Goal: Task Accomplishment & Management: Manage account settings

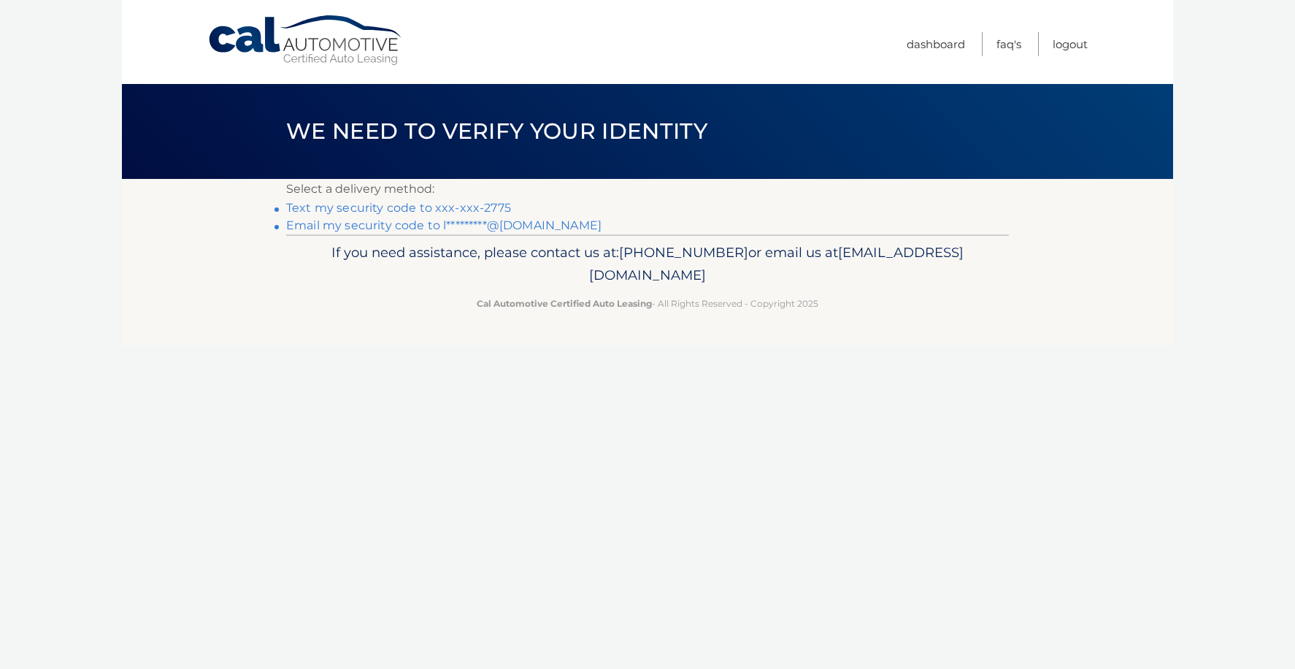
click at [413, 203] on link "Text my security code to xxx-xxx-2775" at bounding box center [398, 208] width 225 height 14
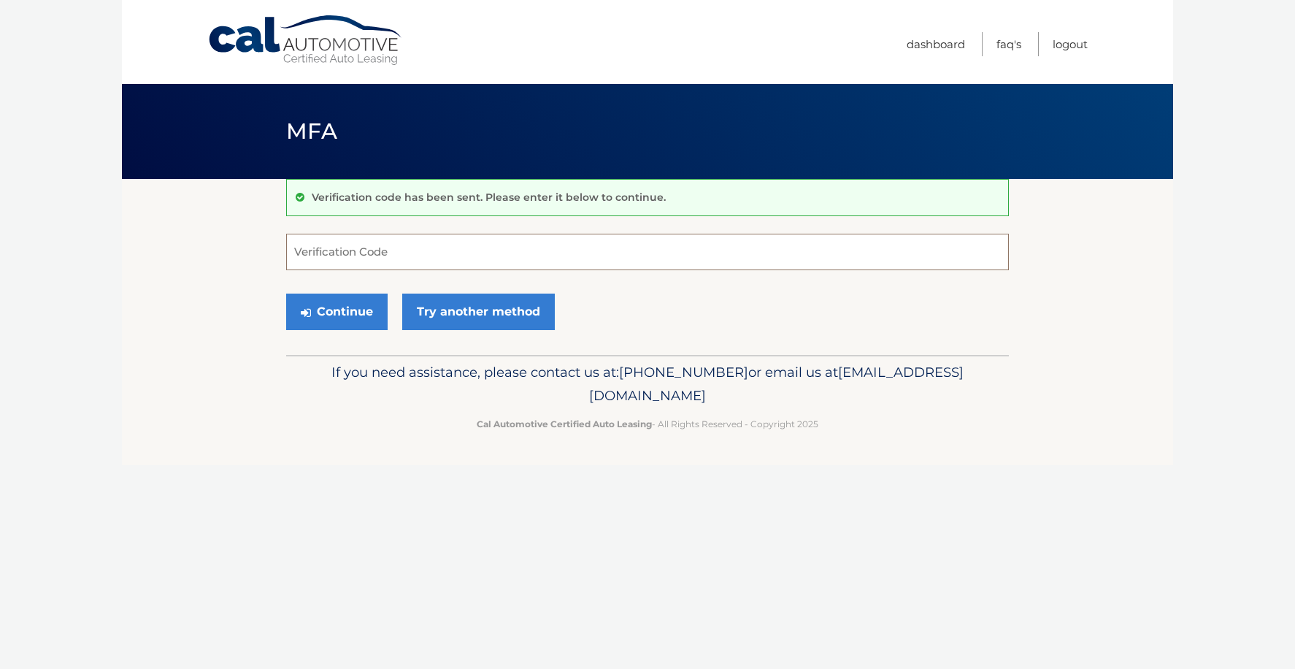
click at [334, 255] on input "Verification Code" at bounding box center [647, 252] width 723 height 36
type input "860378"
click at [342, 308] on button "Continue" at bounding box center [336, 311] width 101 height 36
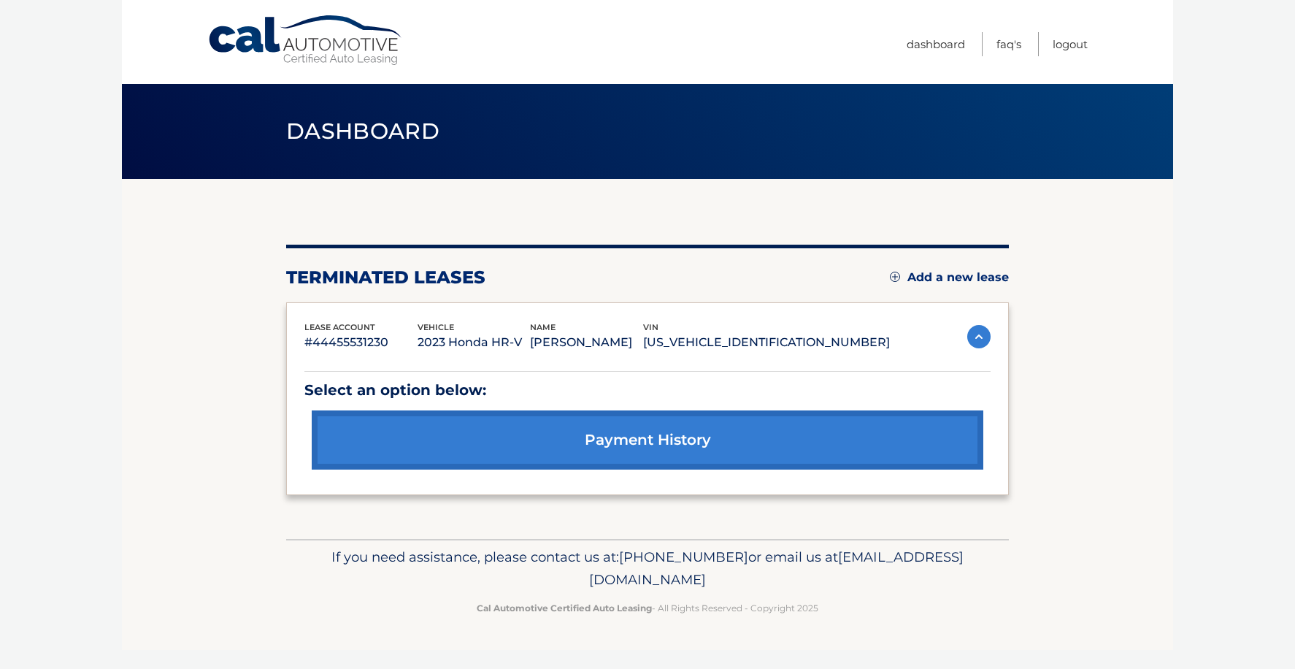
click at [647, 438] on link "payment history" at bounding box center [647, 439] width 671 height 59
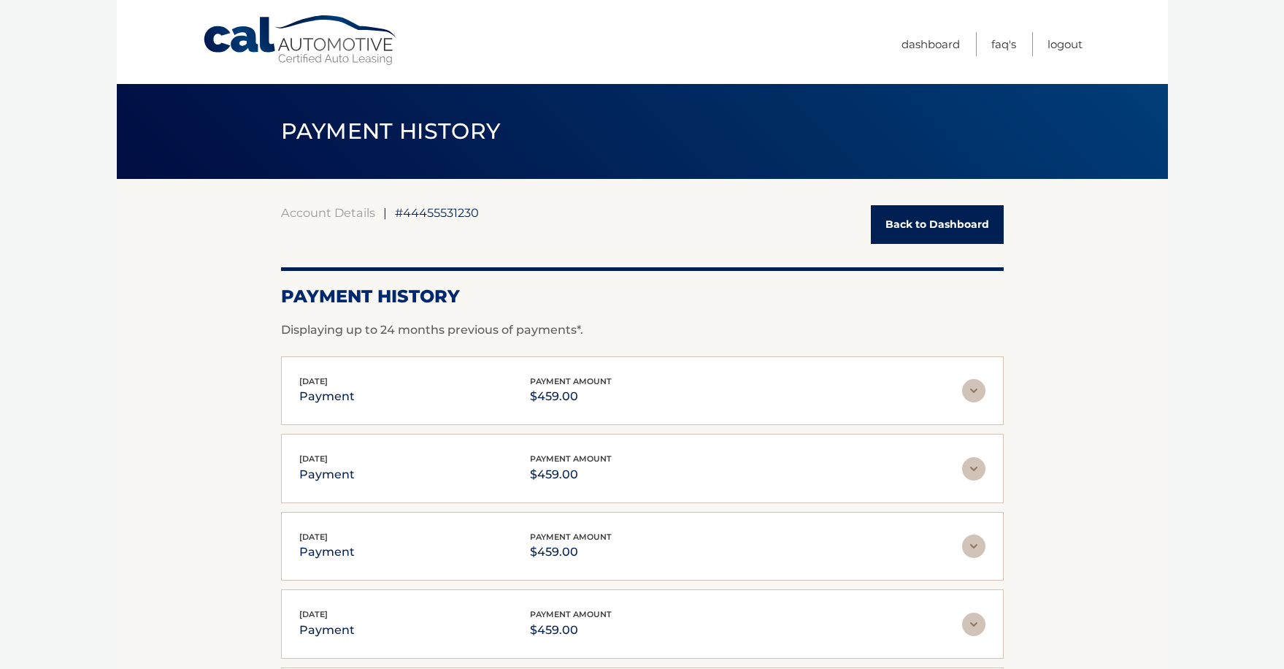
click at [917, 216] on link "Back to Dashboard" at bounding box center [937, 224] width 133 height 39
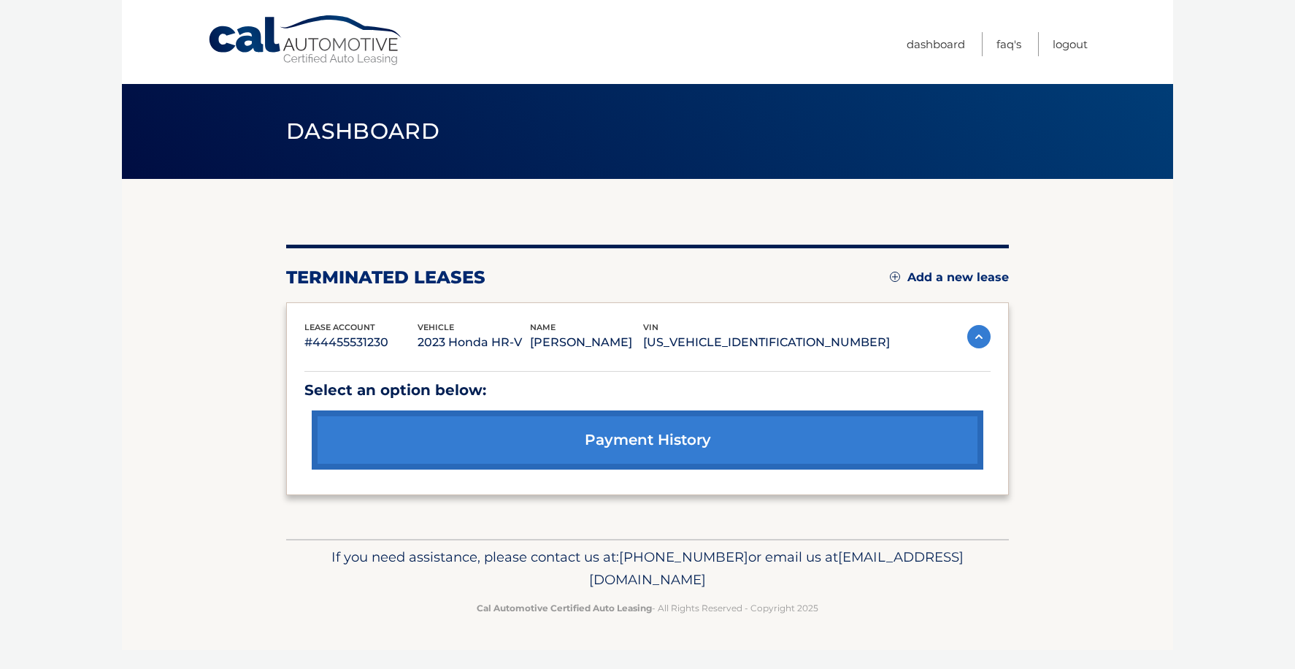
click at [947, 272] on link "Add a new lease" at bounding box center [949, 277] width 119 height 15
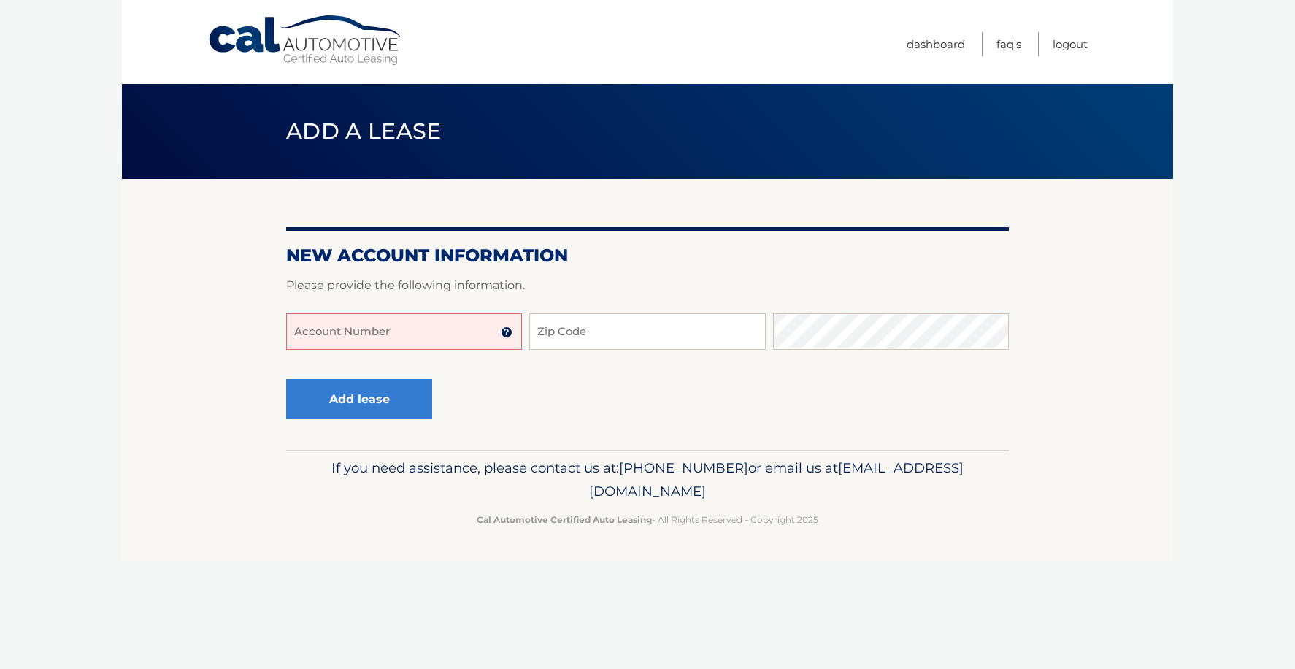
click at [423, 336] on input "Account Number" at bounding box center [404, 331] width 236 height 36
click at [264, 334] on section "New Account Information Please provide the following information. 44456003491 A…" at bounding box center [647, 314] width 1051 height 271
click at [434, 334] on input "44456003491" at bounding box center [404, 331] width 236 height 36
type input "44456003491"
click at [590, 328] on input "Zip Code" at bounding box center [647, 331] width 236 height 36
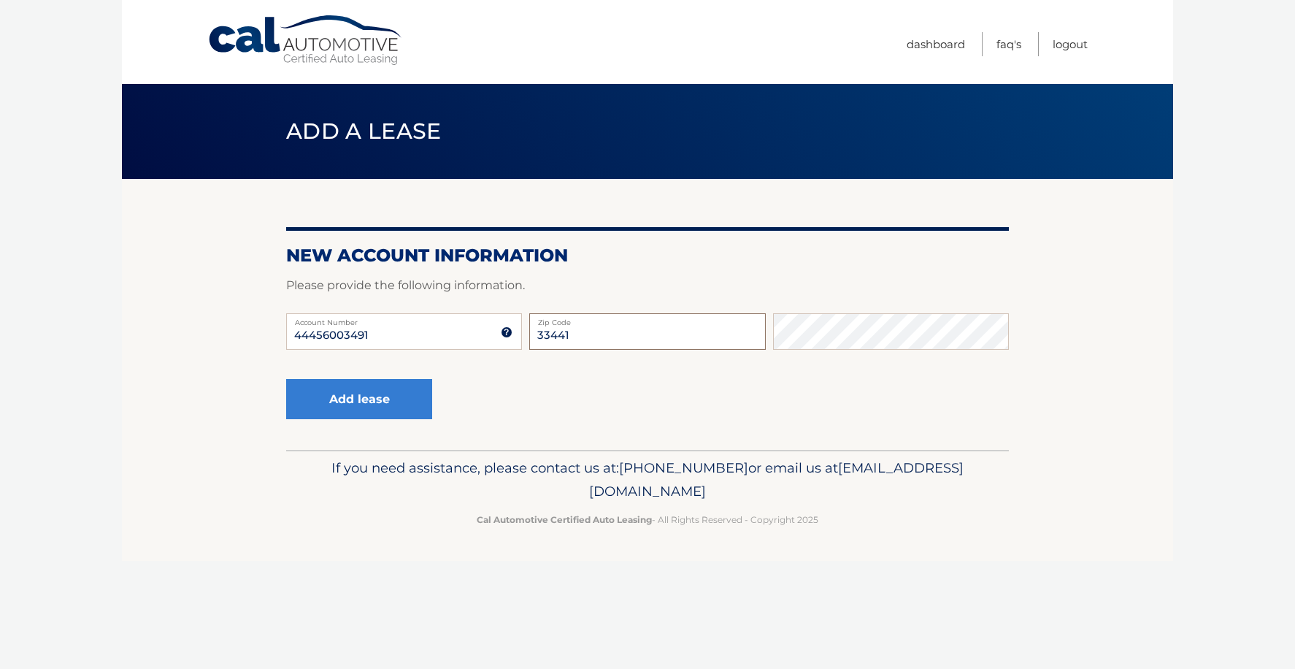
type input "33441"
click at [361, 398] on button "Add lease" at bounding box center [359, 399] width 146 height 40
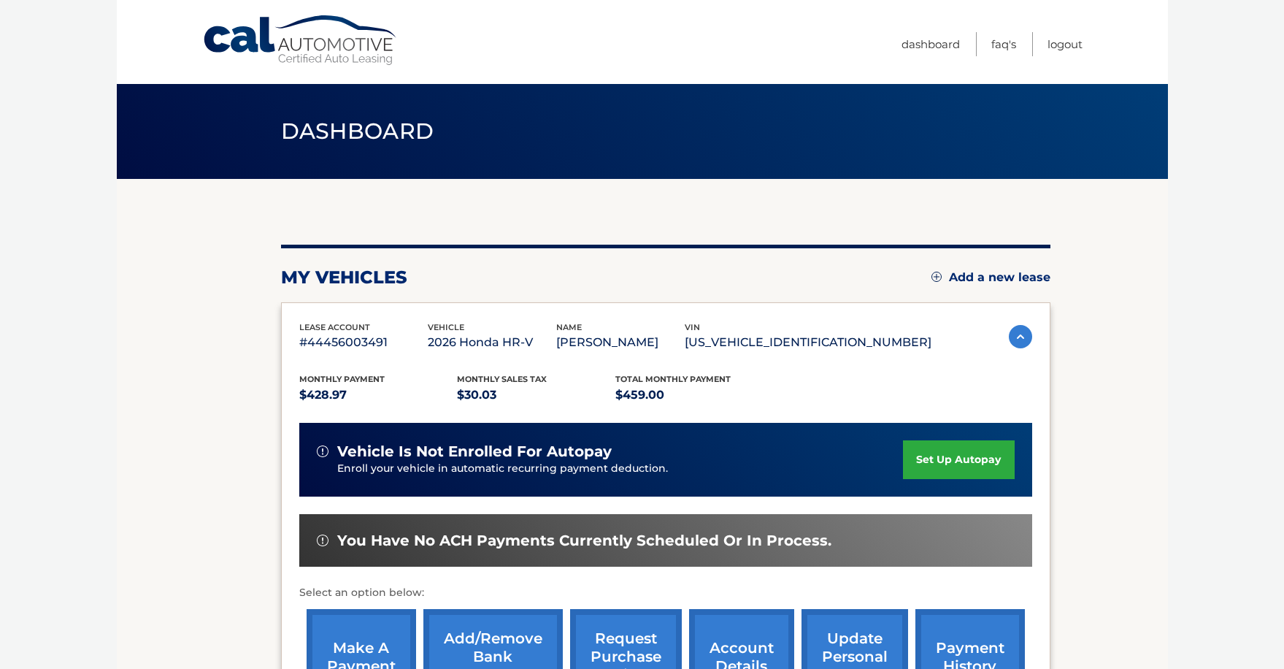
click at [1231, 410] on body "Cal Automotive Menu Dashboard FAQ's Logout" at bounding box center [642, 334] width 1284 height 669
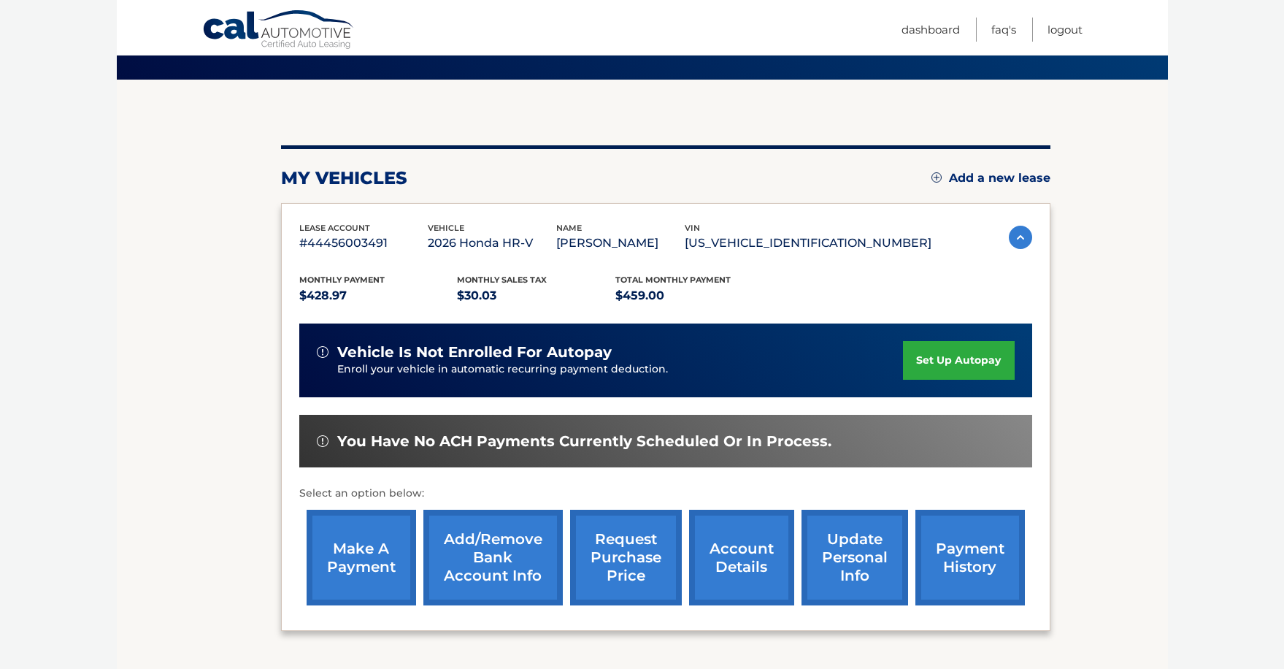
scroll to position [73, 0]
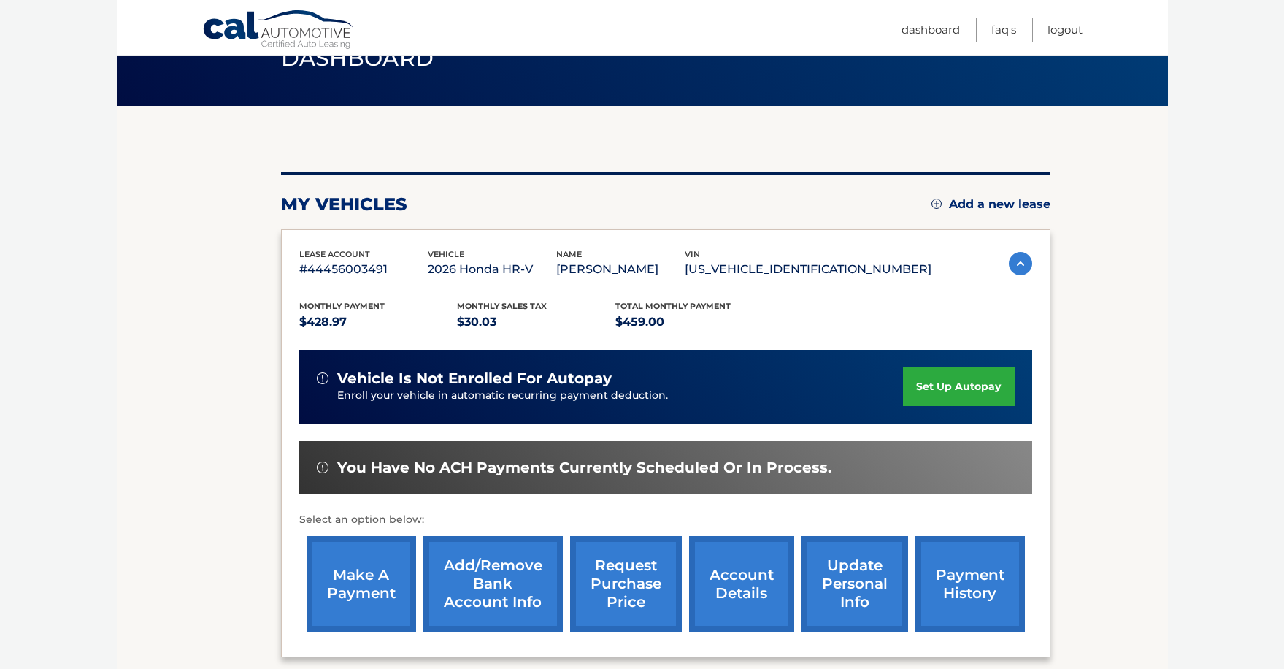
click at [964, 381] on link "set up autopay" at bounding box center [958, 386] width 111 height 39
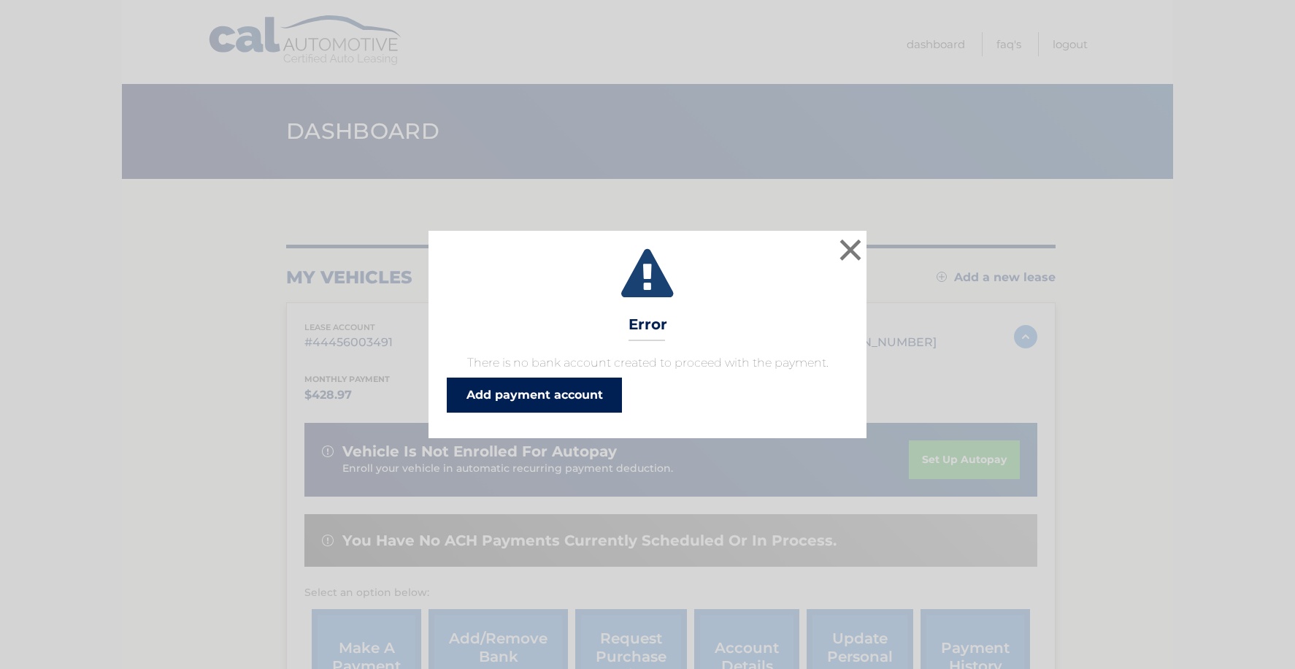
click at [577, 387] on link "Add payment account" at bounding box center [534, 394] width 175 height 35
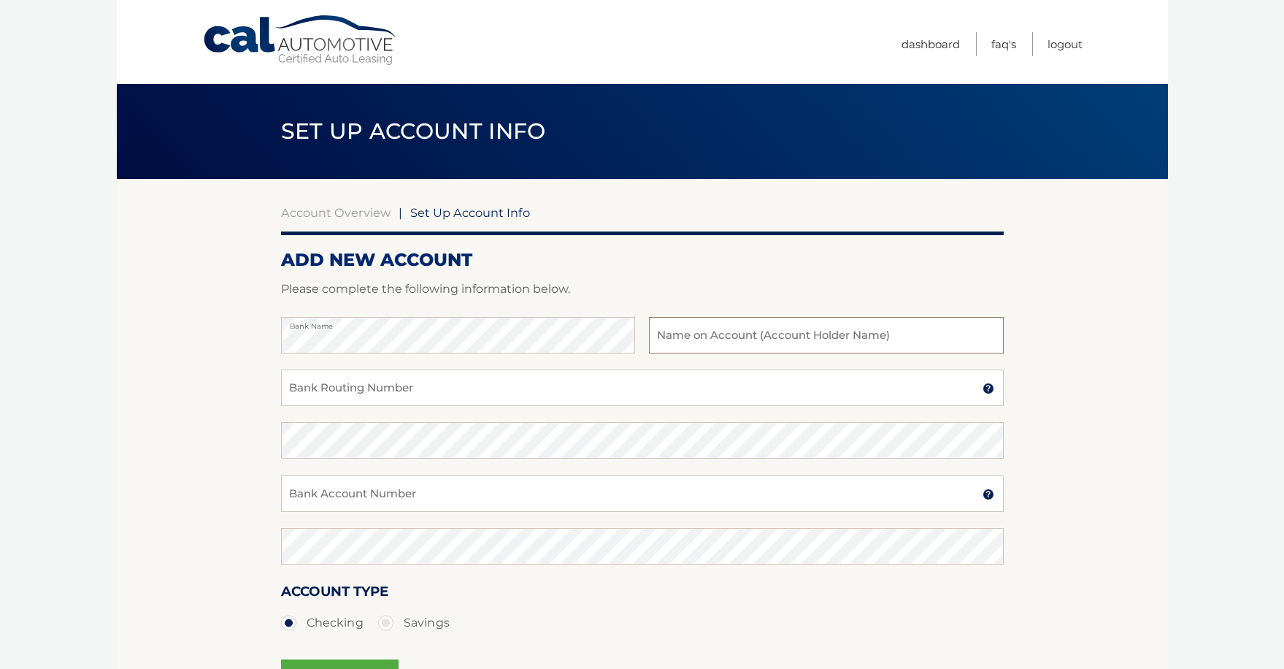
type input "l"
type input "[PERSON_NAME]"
click at [577, 382] on input "Bank Routing Number" at bounding box center [642, 387] width 723 height 36
type input "111000025"
click at [432, 490] on input "Bank Account Number" at bounding box center [642, 493] width 723 height 36
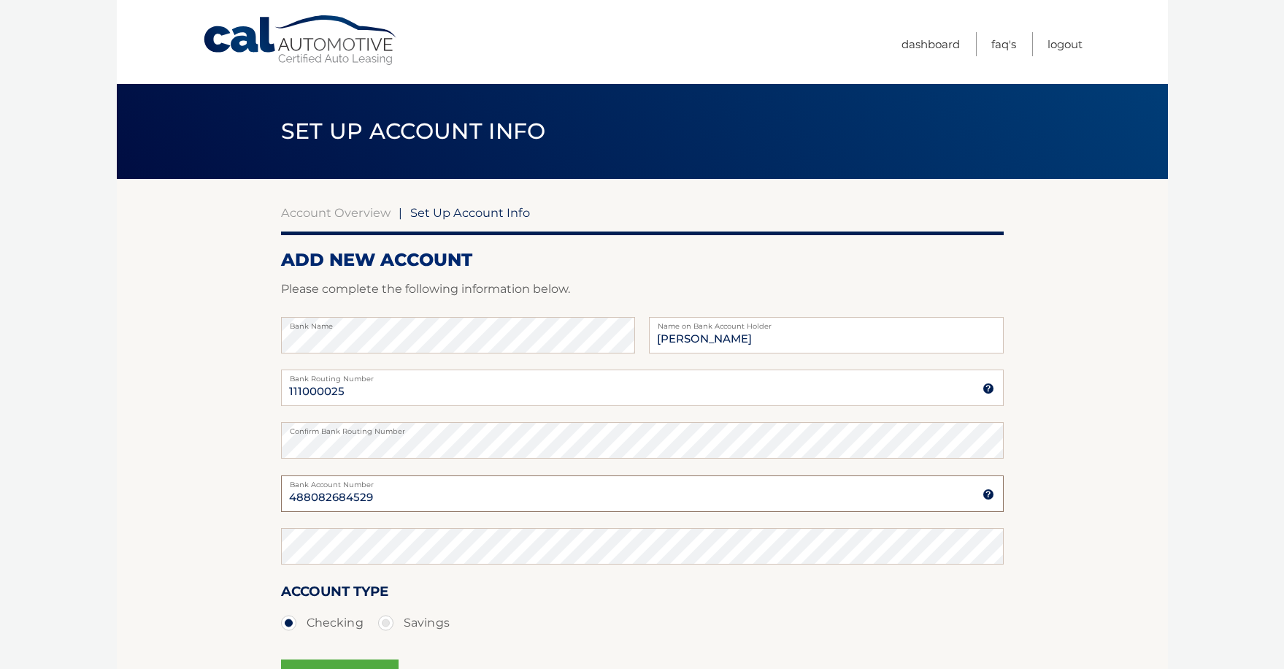
type input "488082684529"
click at [1125, 363] on section "Account Overview | Set Up Account Info ADD NEW ACCOUNT Please complete the foll…" at bounding box center [642, 457] width 1051 height 557
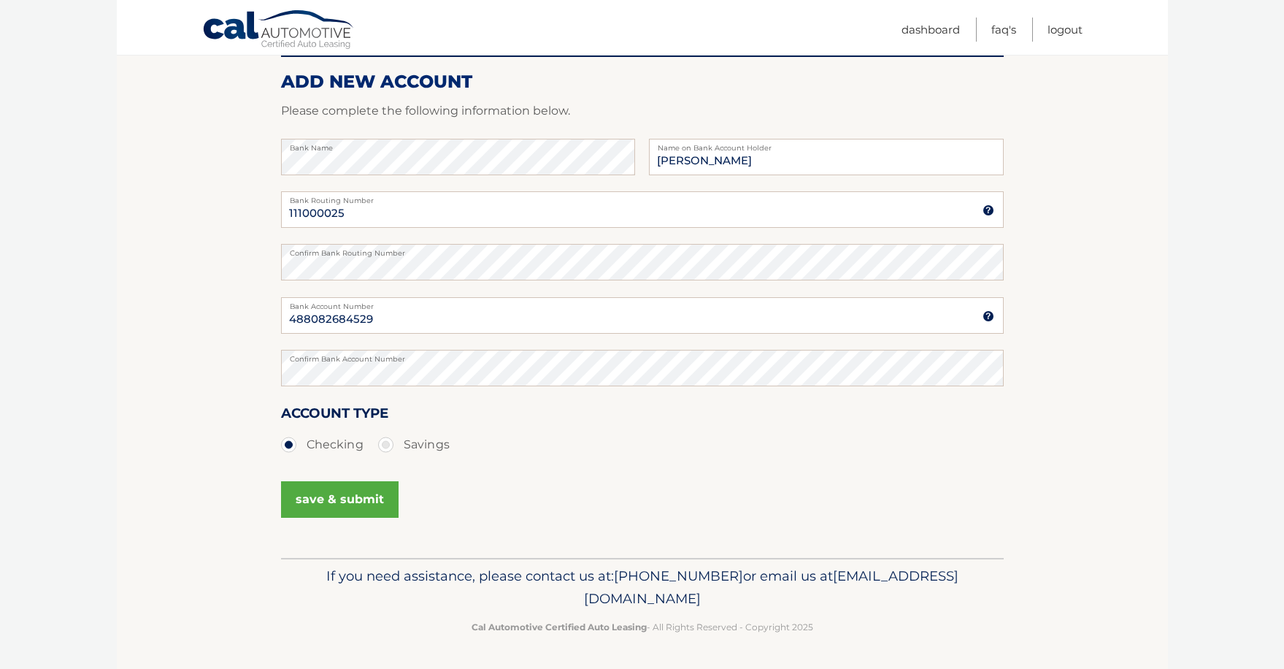
click at [334, 496] on button "save & submit" at bounding box center [340, 499] width 118 height 36
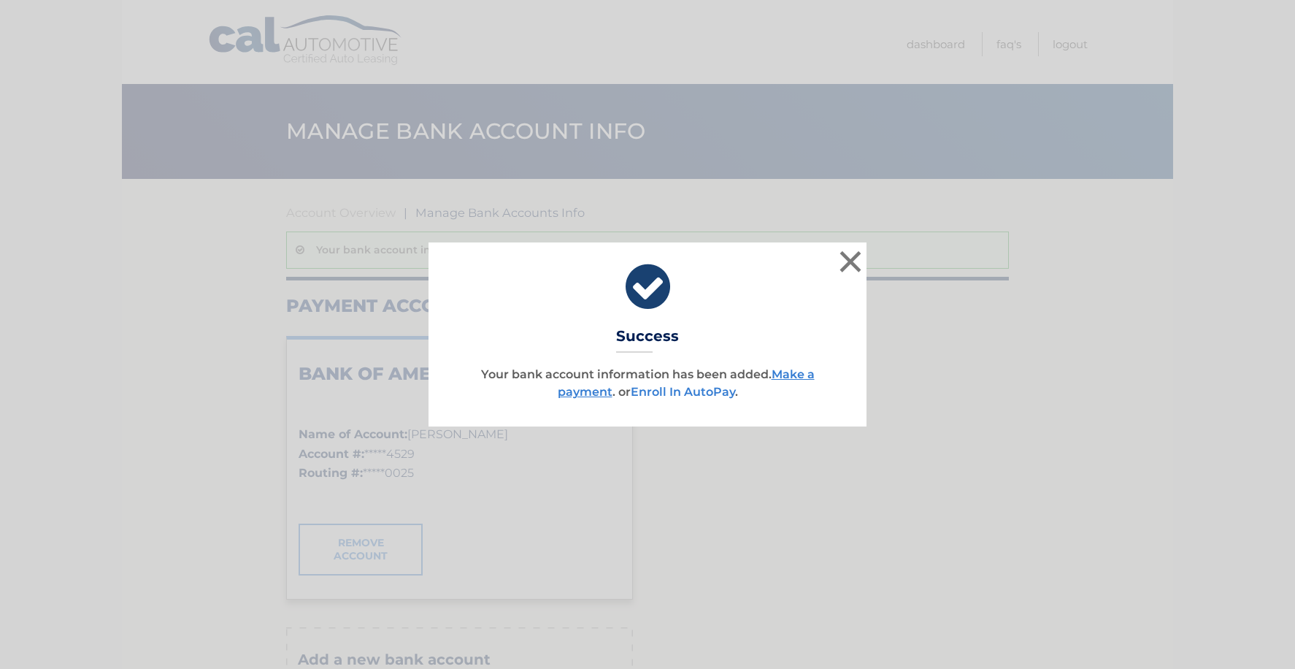
click at [712, 390] on link "Enroll In AutoPay" at bounding box center [683, 392] width 104 height 14
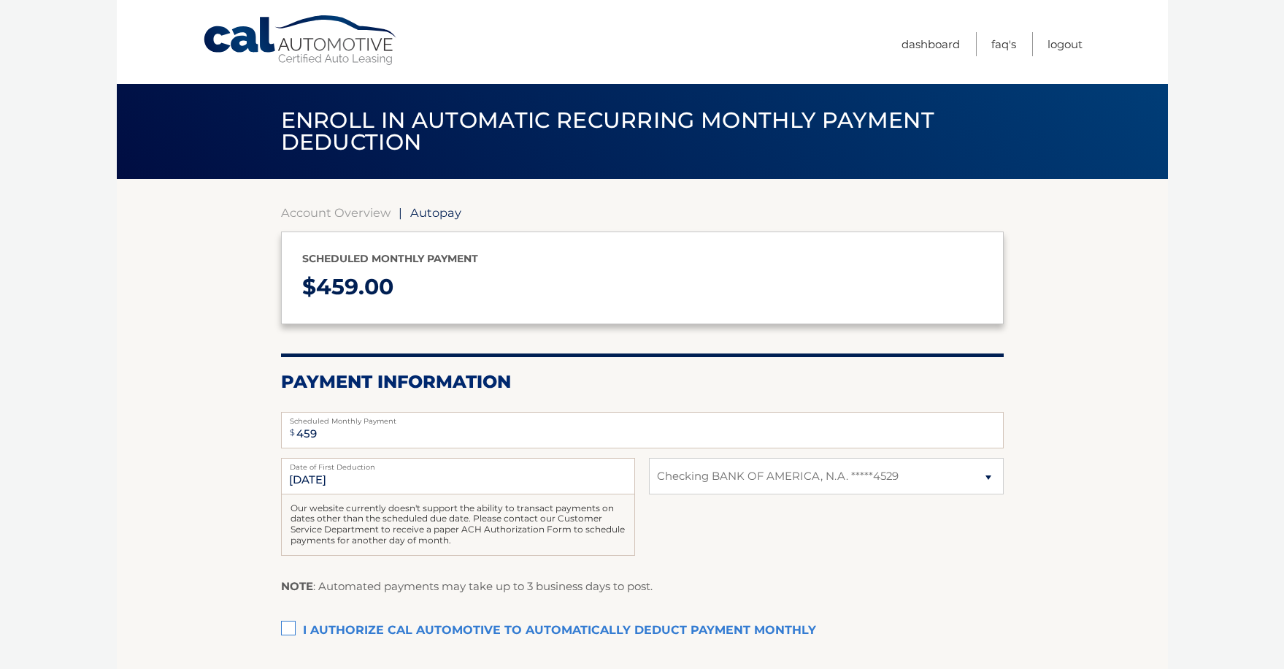
select select "ZjdhMzY1MjUtYmU4Mi00Y2UzLTkxYjItOTg5MTljMjZkYjA2"
click at [1187, 412] on body "Cal Automotive Menu Dashboard FAQ's Logout | $" at bounding box center [642, 334] width 1284 height 669
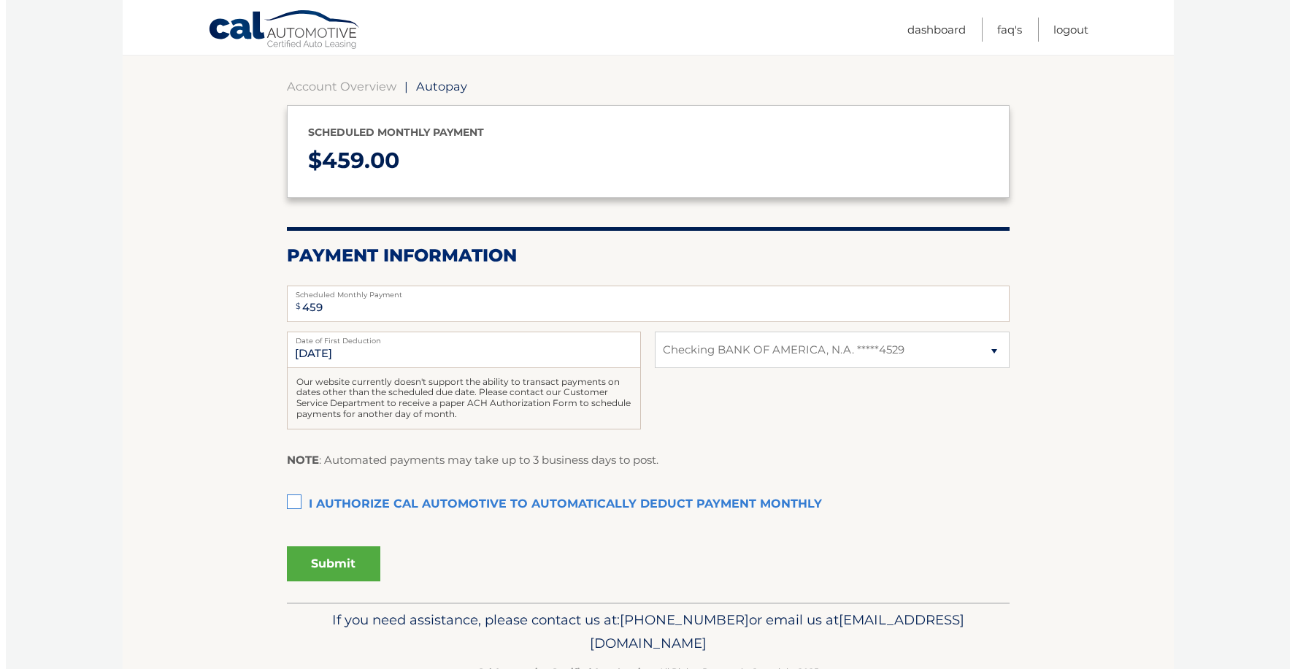
scroll to position [146, 0]
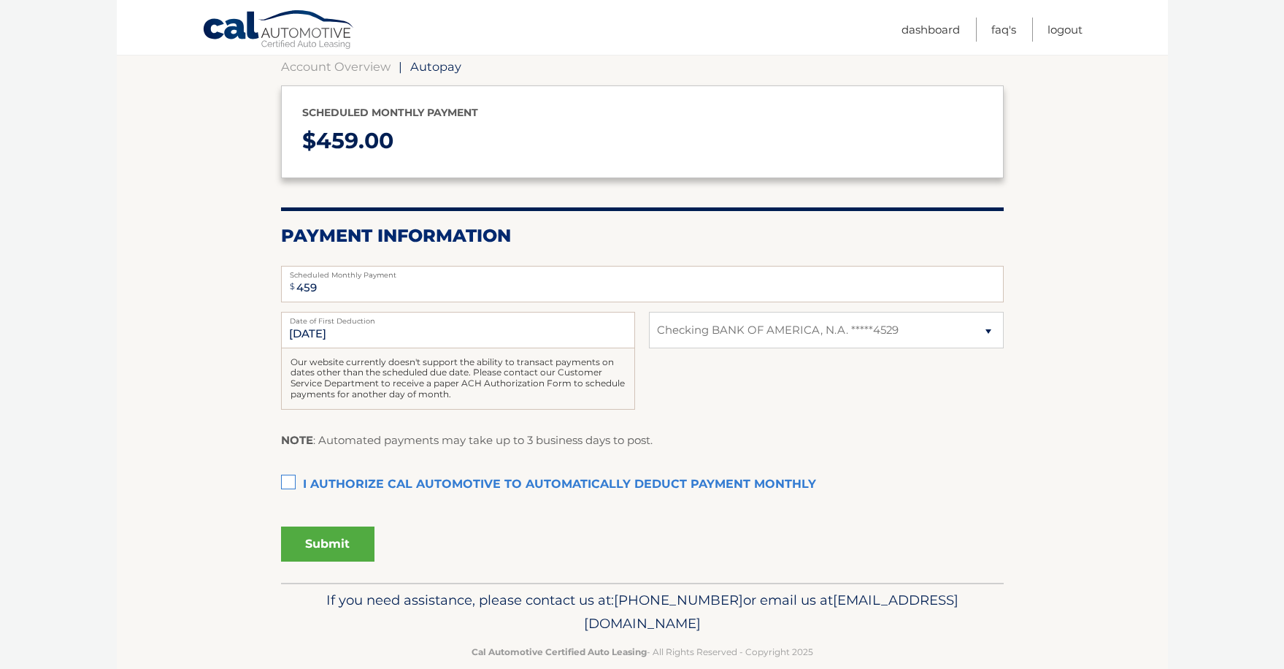
click at [288, 483] on label "I authorize cal automotive to automatically deduct payment monthly This checkbo…" at bounding box center [642, 484] width 723 height 29
click at [0, 0] on input "I authorize cal automotive to automatically deduct payment monthly This checkbo…" at bounding box center [0, 0] width 0 height 0
click at [320, 538] on button "Submit" at bounding box center [327, 543] width 93 height 35
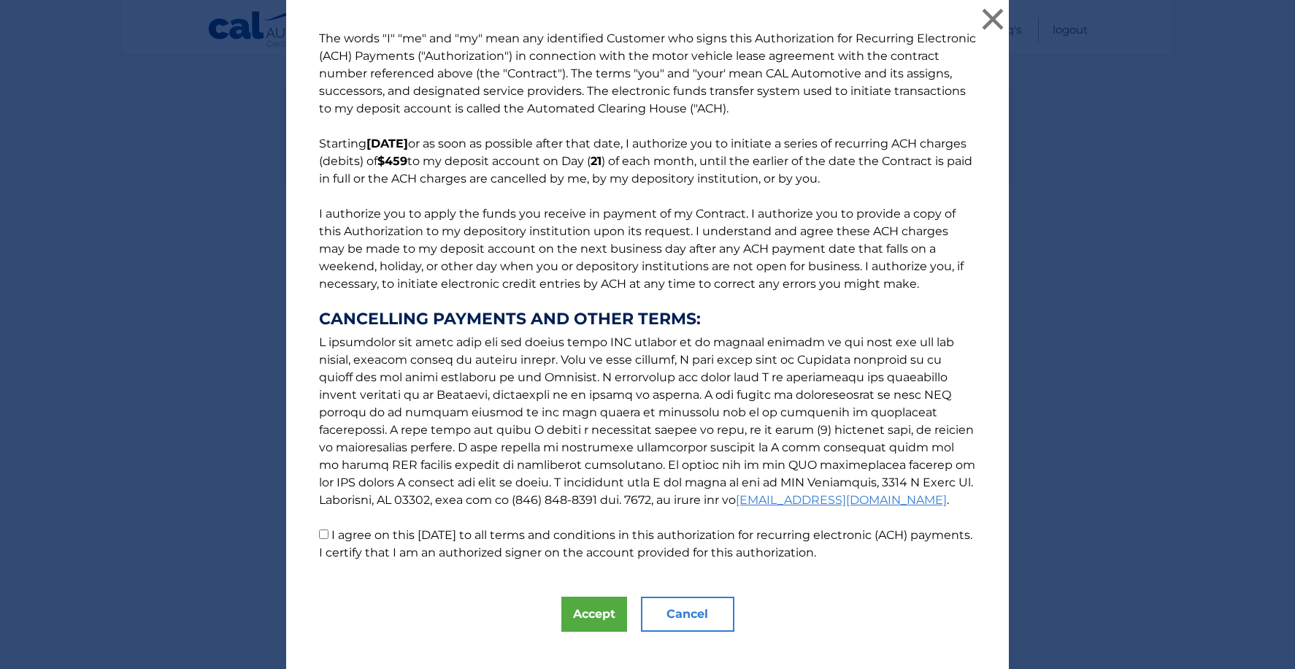
click at [320, 534] on input "I agree on this [DATE] to all terms and conditions in this authorization for re…" at bounding box center [323, 533] width 9 height 9
checkbox input "true"
click at [594, 609] on button "Accept" at bounding box center [594, 613] width 66 height 35
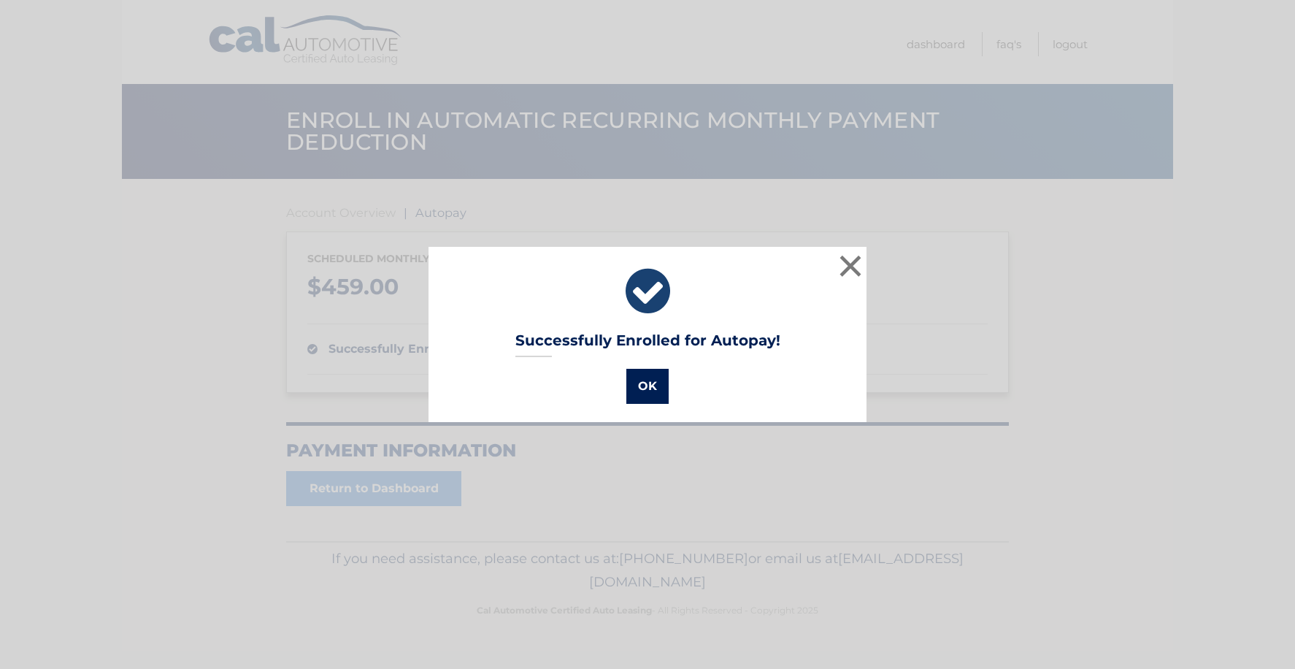
click at [647, 386] on button "OK" at bounding box center [647, 386] width 42 height 35
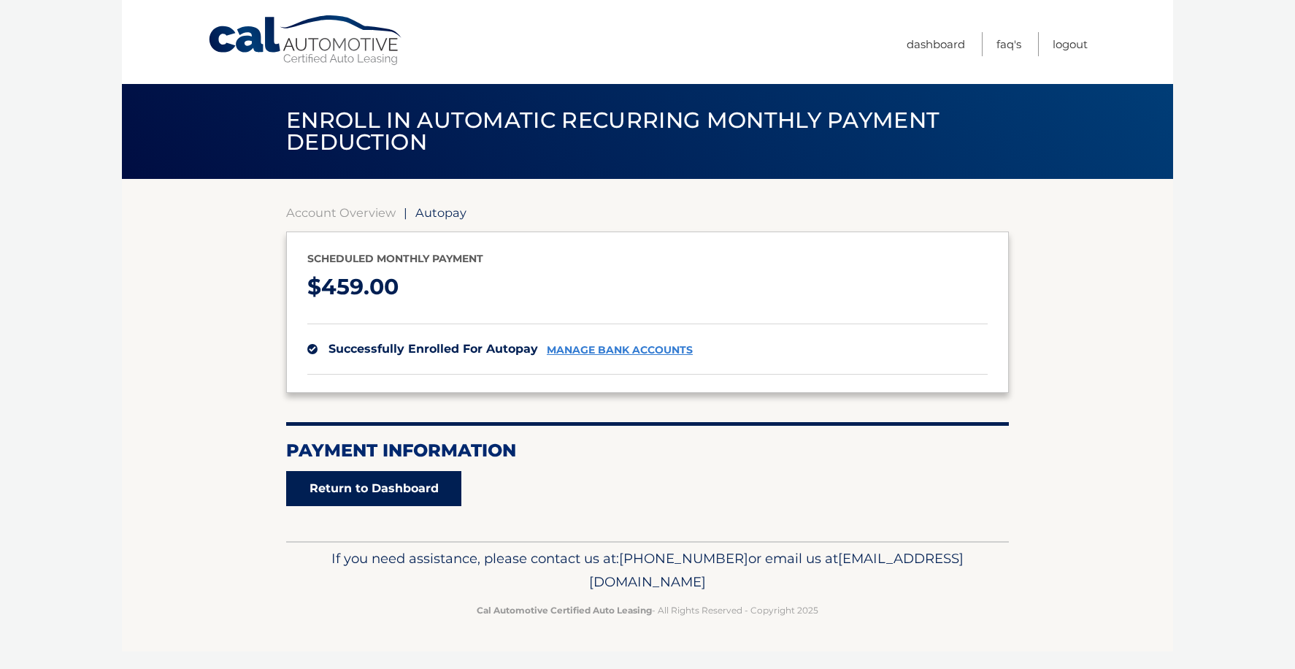
click at [342, 485] on link "Return to Dashboard" at bounding box center [373, 488] width 175 height 35
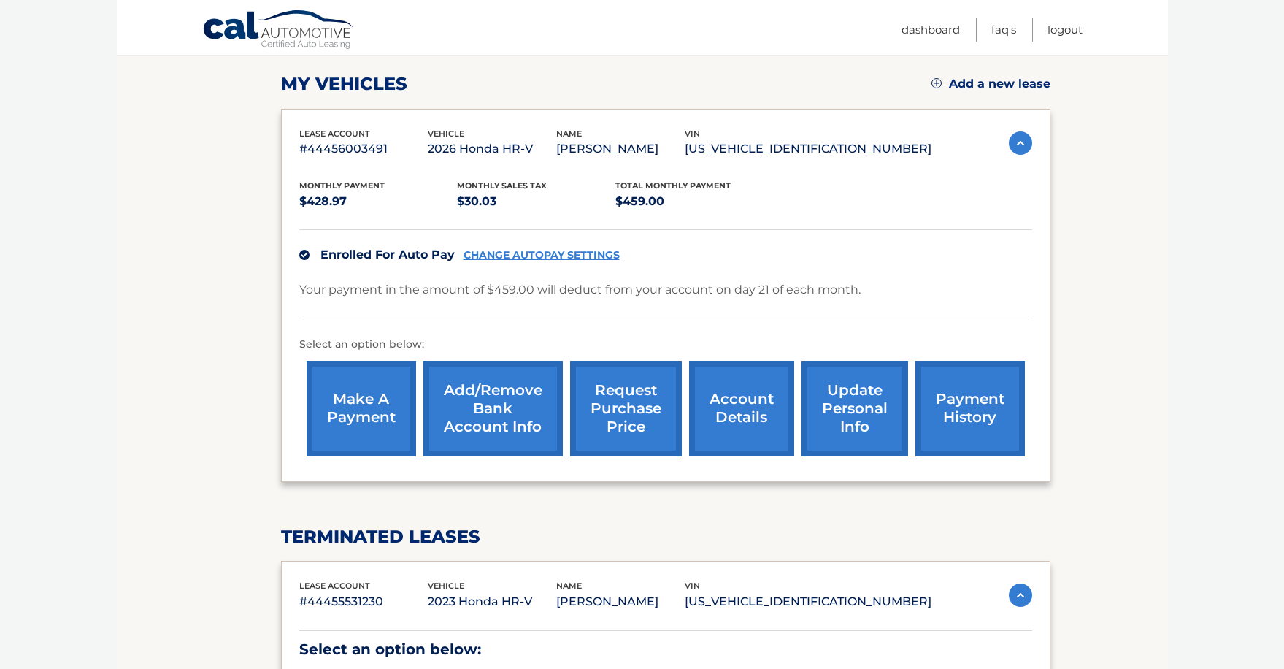
scroll to position [219, 0]
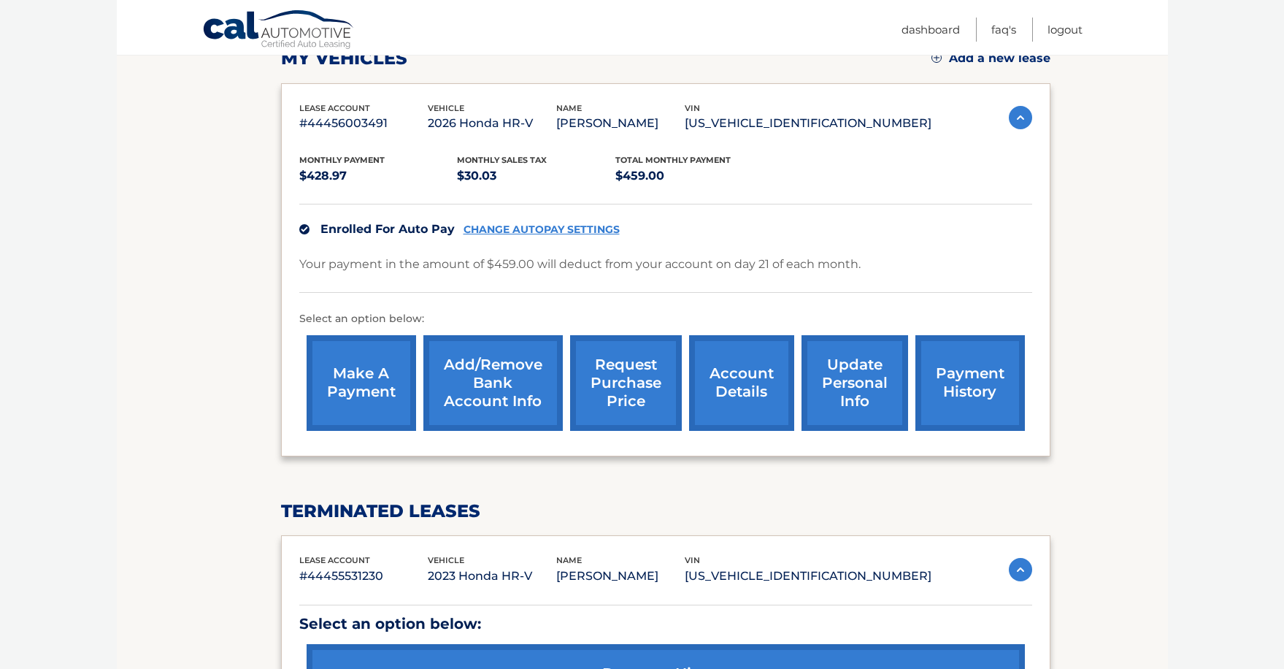
click at [742, 363] on link "account details" at bounding box center [741, 383] width 105 height 96
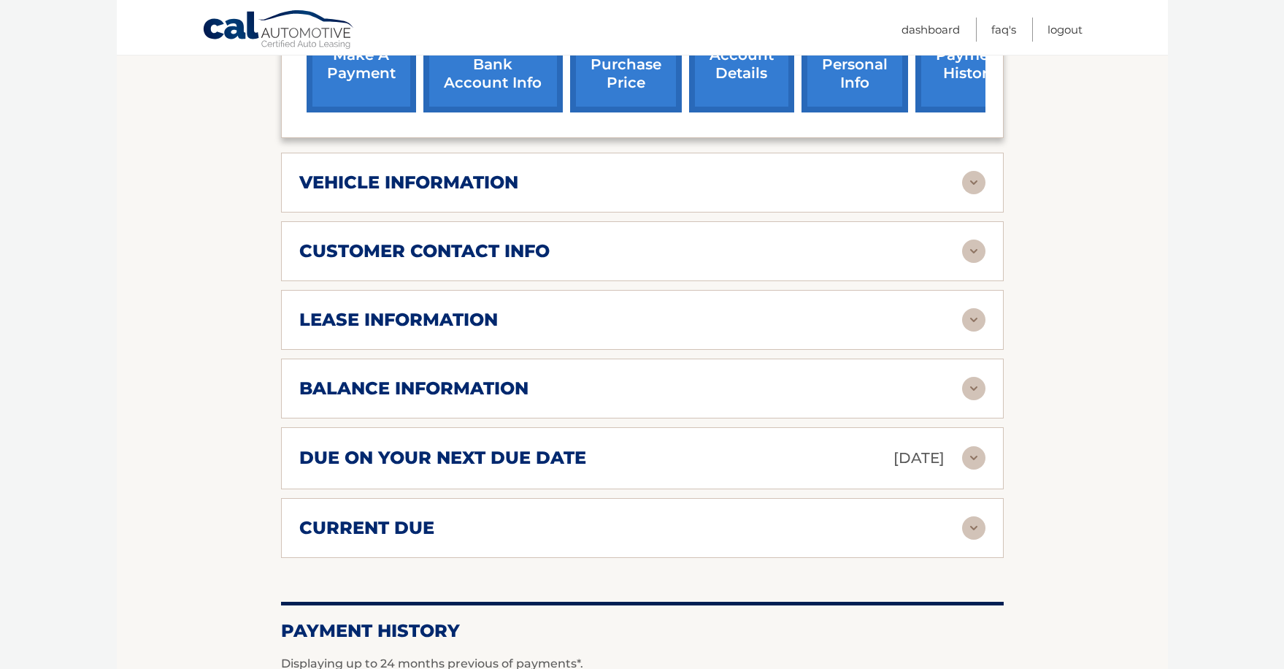
scroll to position [584, 0]
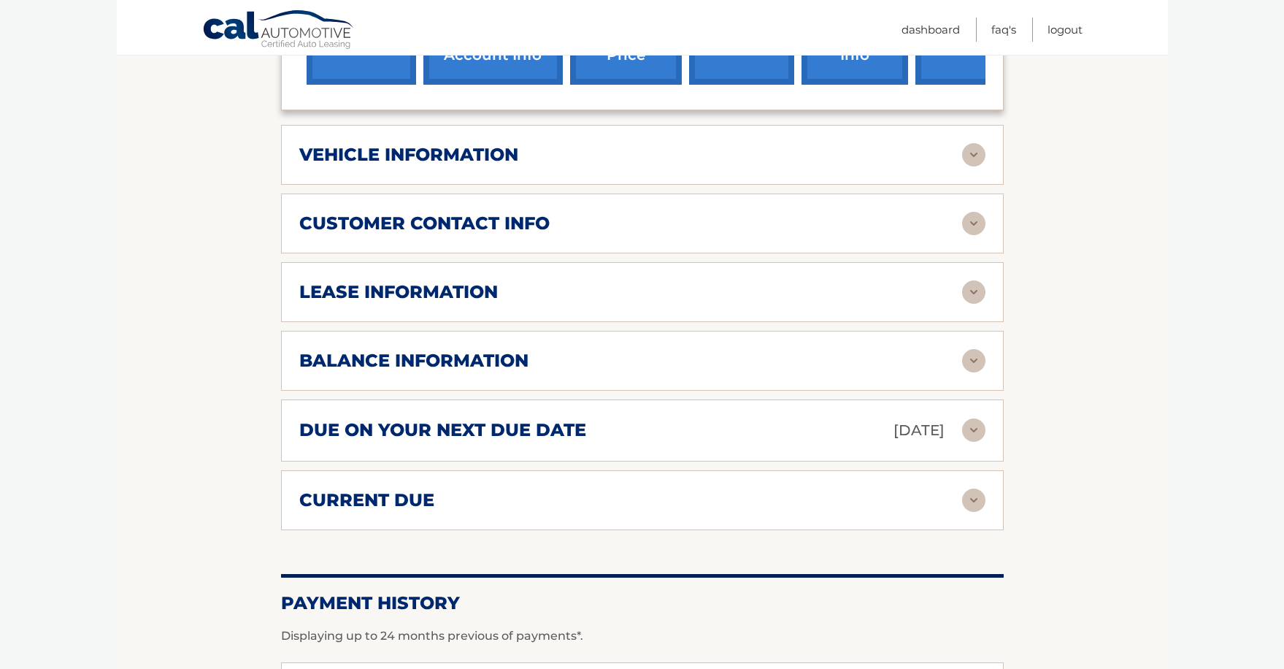
click at [973, 497] on img at bounding box center [973, 499] width 23 height 23
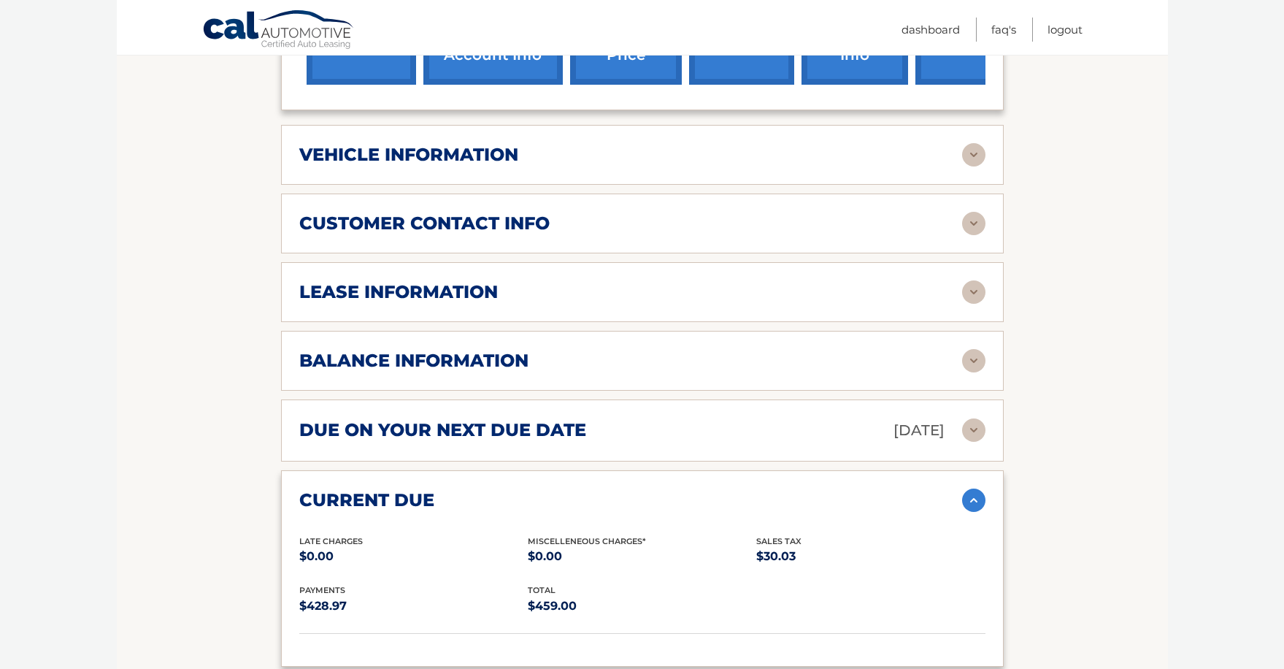
click at [971, 433] on img at bounding box center [973, 429] width 23 height 23
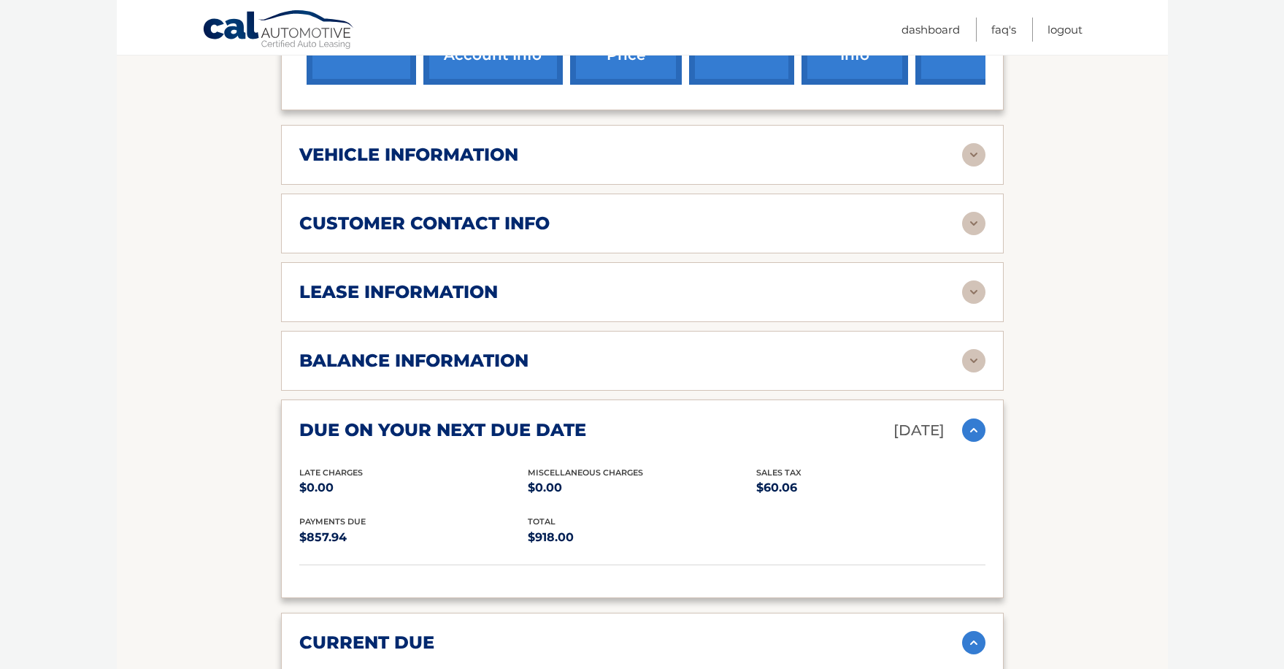
click at [979, 435] on img at bounding box center [973, 429] width 23 height 23
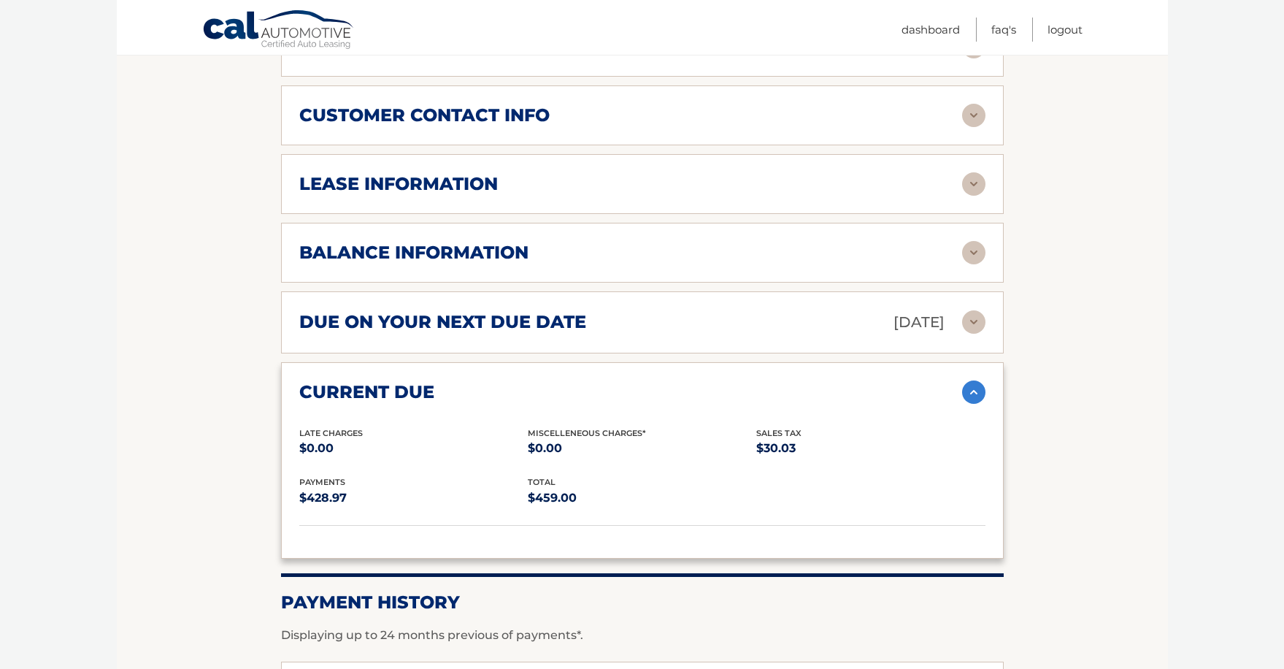
scroll to position [730, 0]
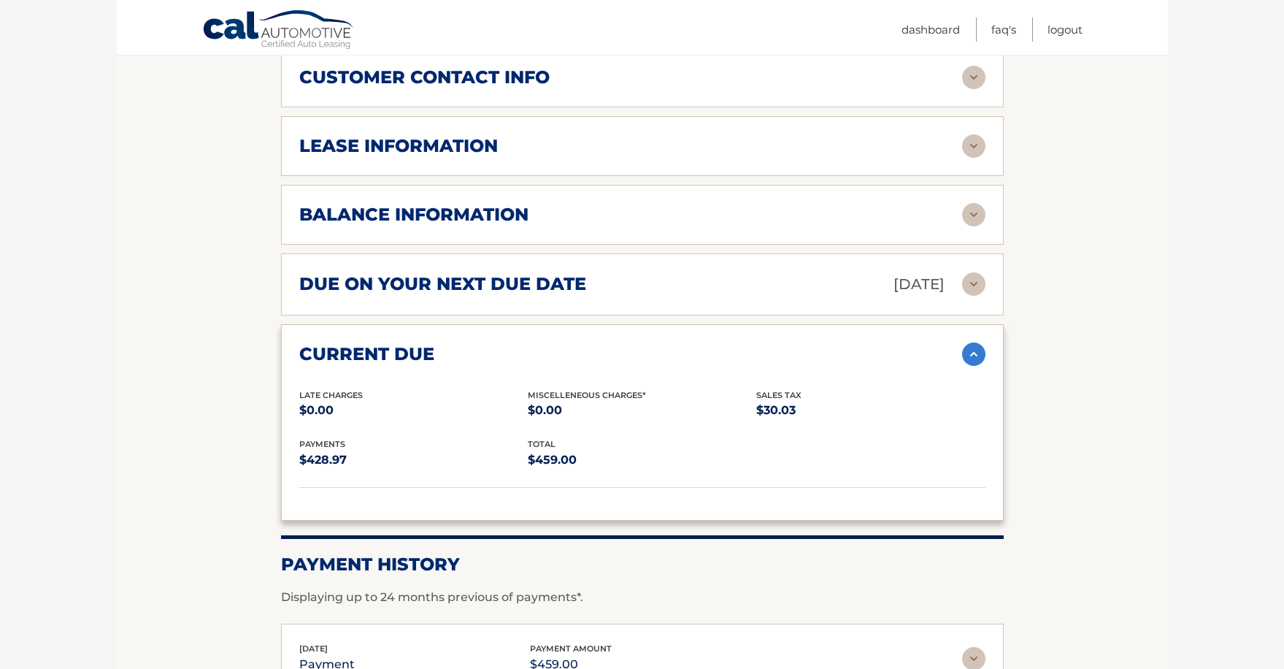
click at [977, 354] on img at bounding box center [973, 353] width 23 height 23
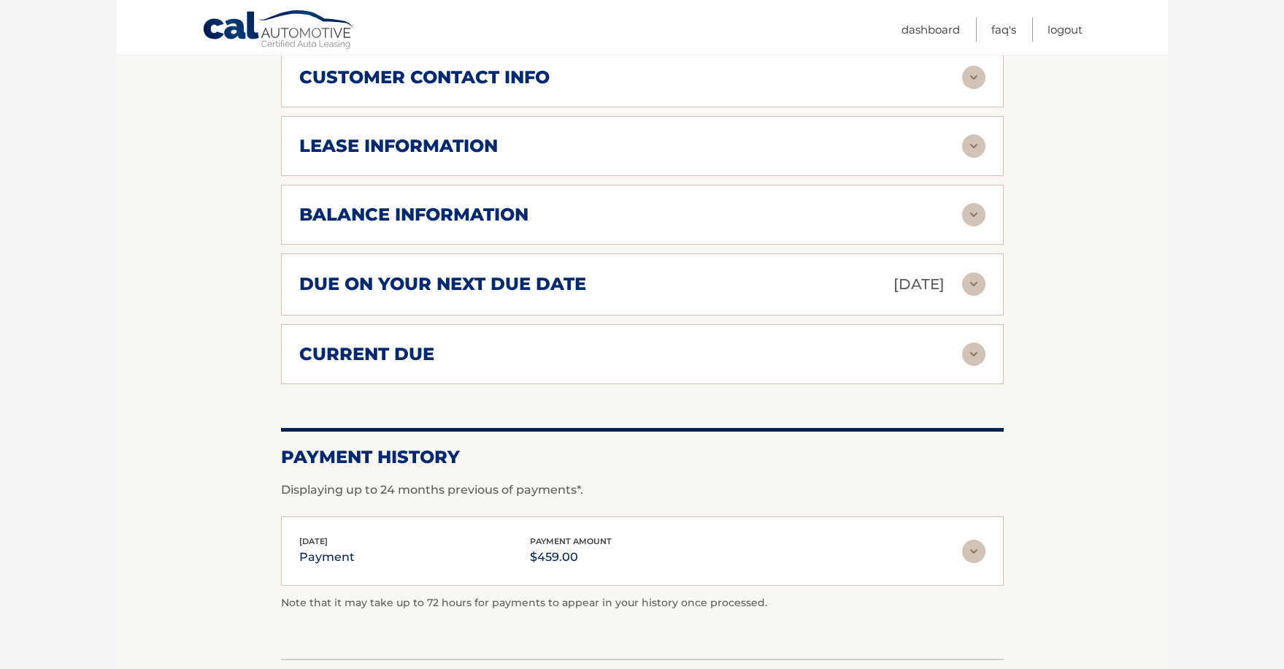
click at [1085, 351] on section "Account Details | #44456003491 Back to Dashboard Manage Your Lease lease accoun…" at bounding box center [642, 53] width 1051 height 1209
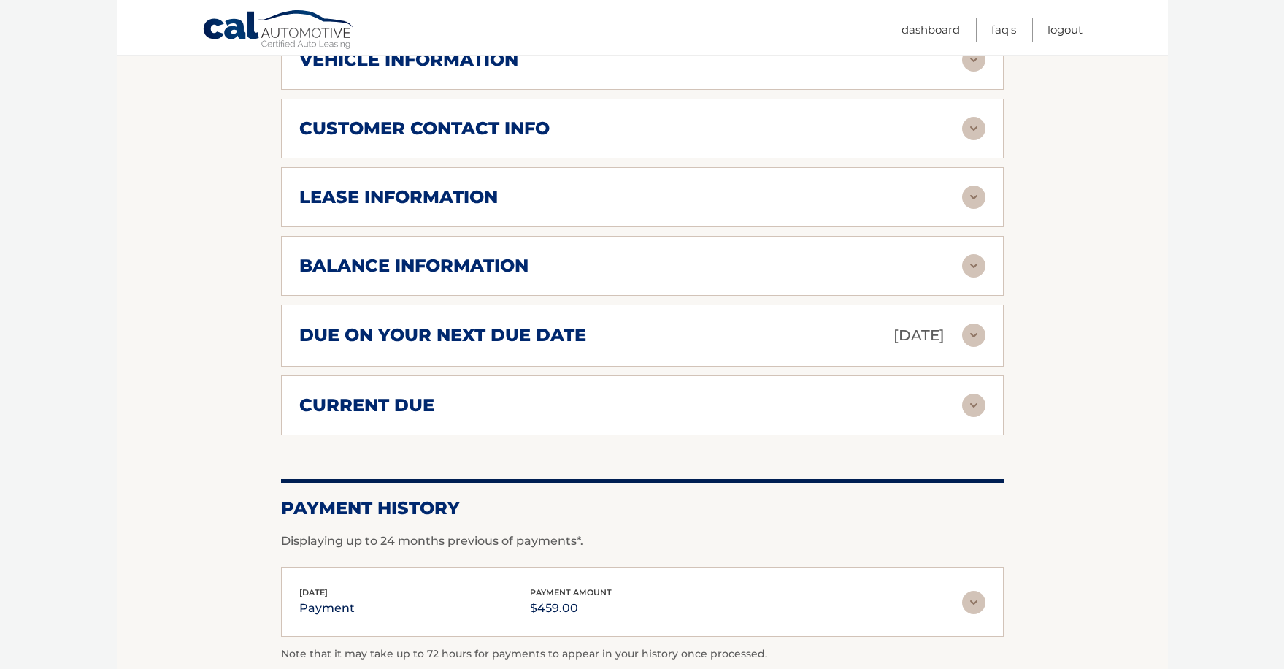
scroll to position [612, 0]
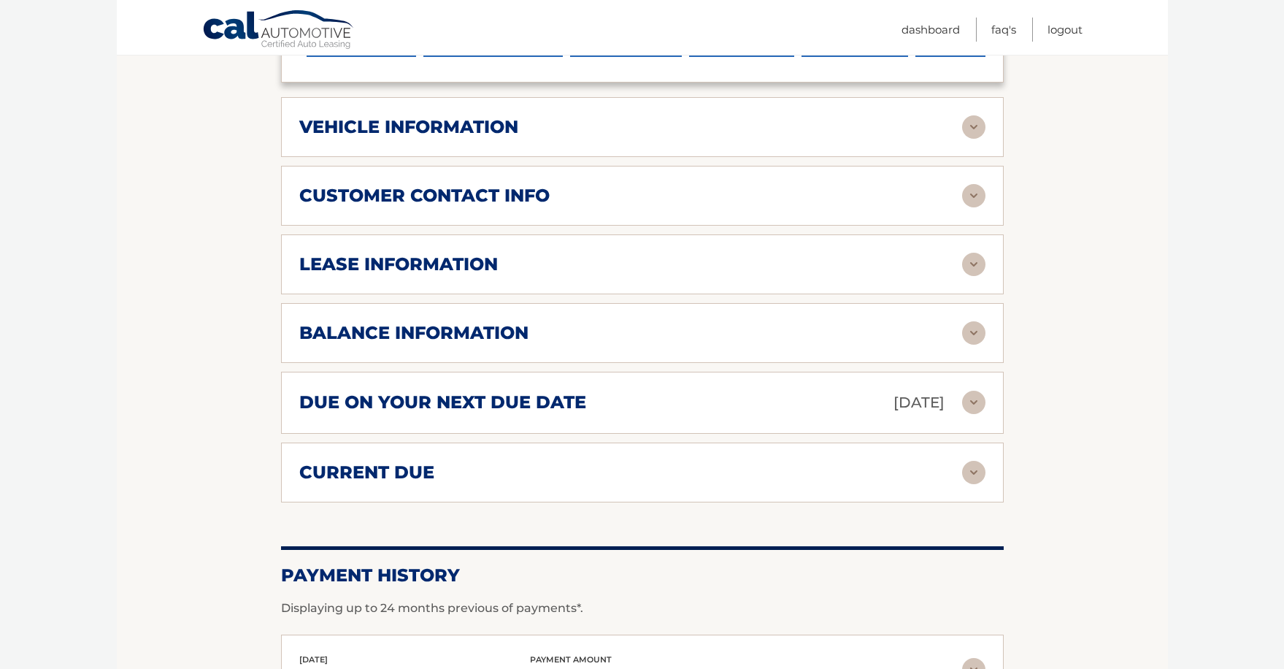
click at [971, 326] on img at bounding box center [973, 332] width 23 height 23
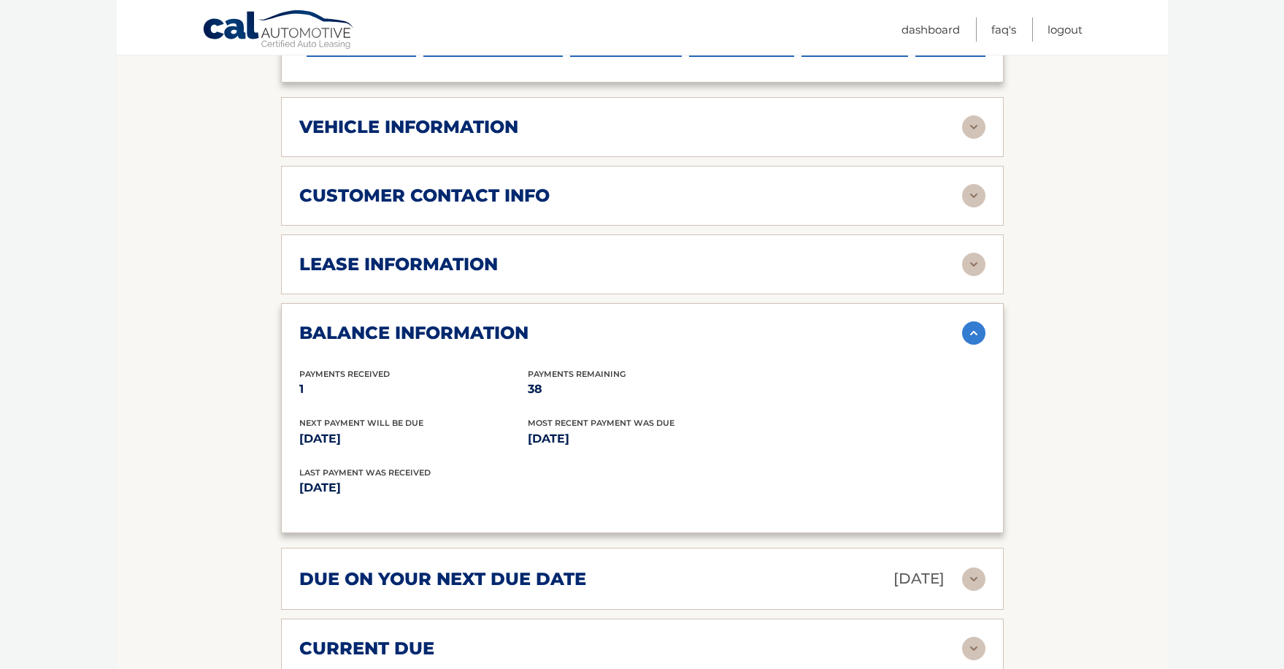
click at [971, 326] on img at bounding box center [973, 332] width 23 height 23
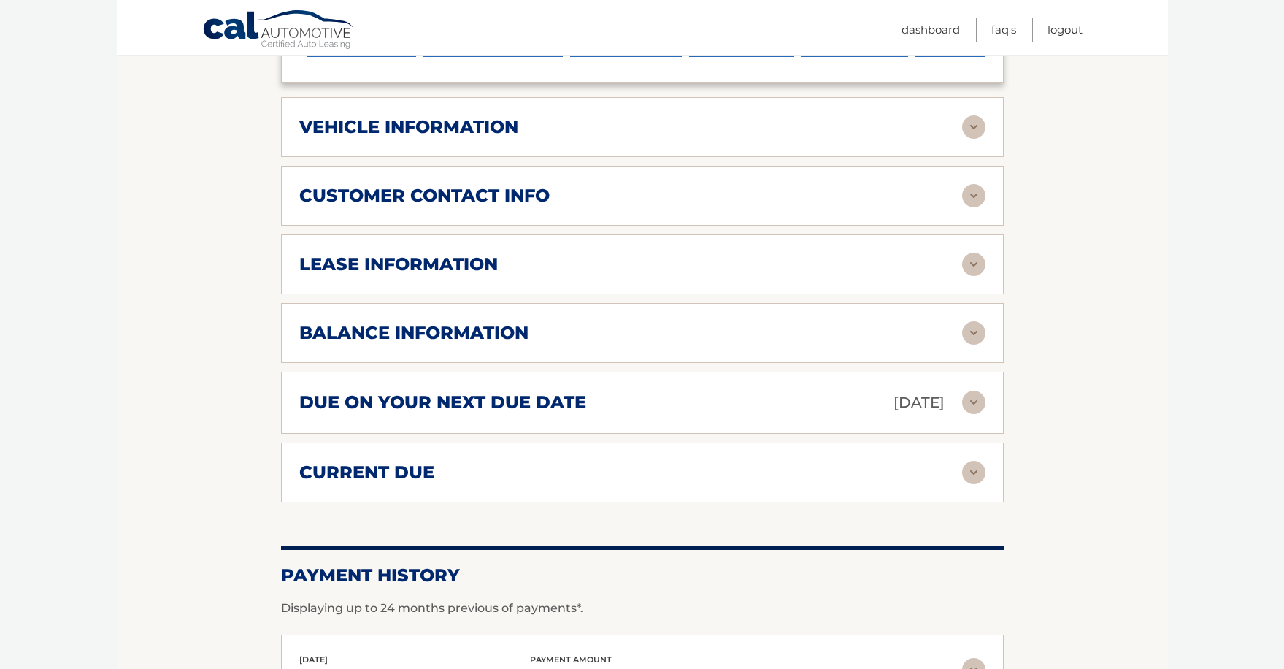
click at [975, 267] on img at bounding box center [973, 264] width 23 height 23
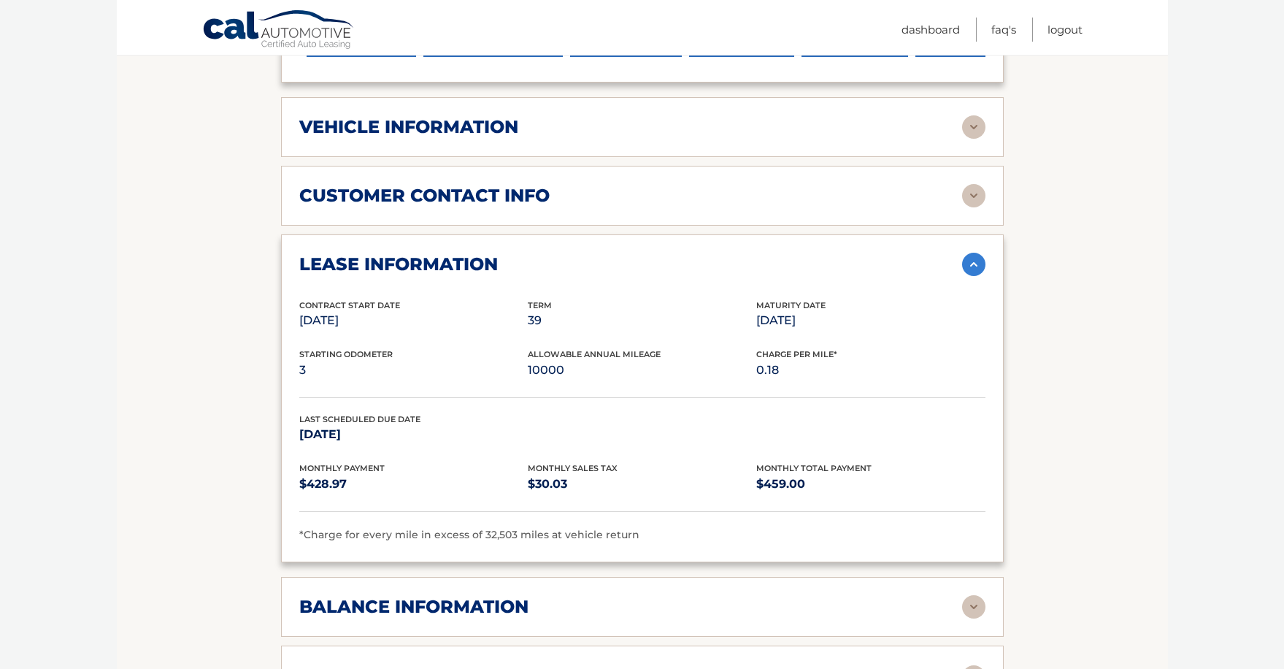
click at [976, 195] on img at bounding box center [973, 195] width 23 height 23
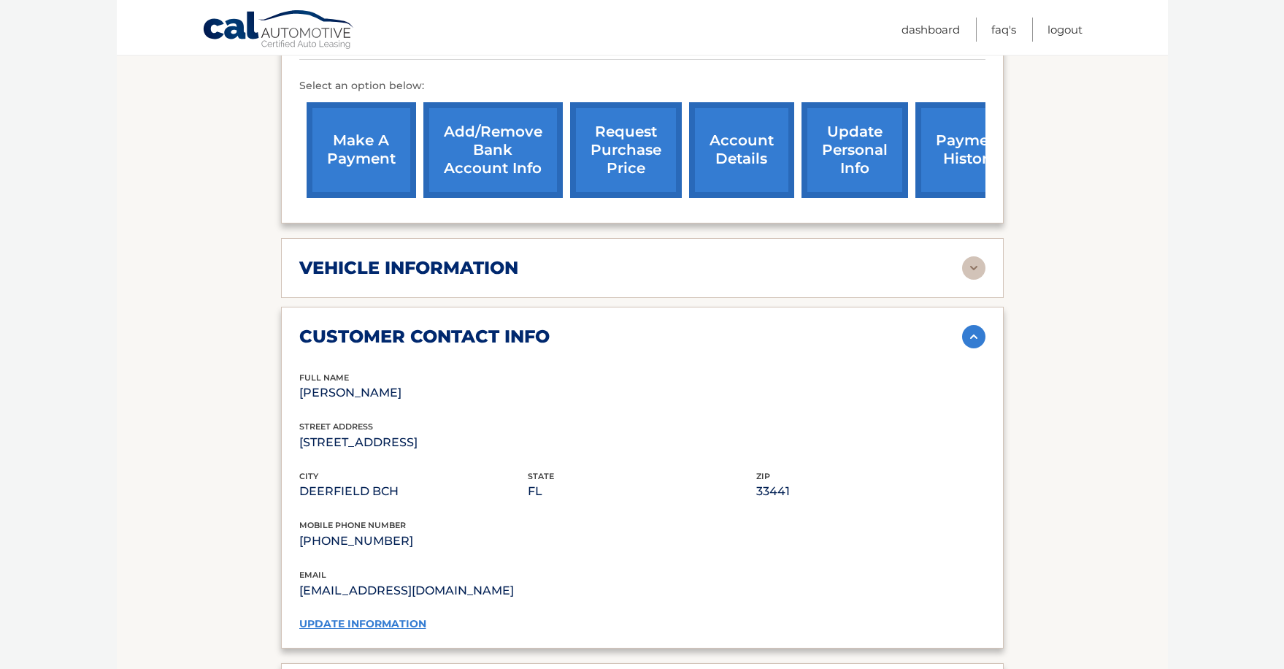
scroll to position [466, 0]
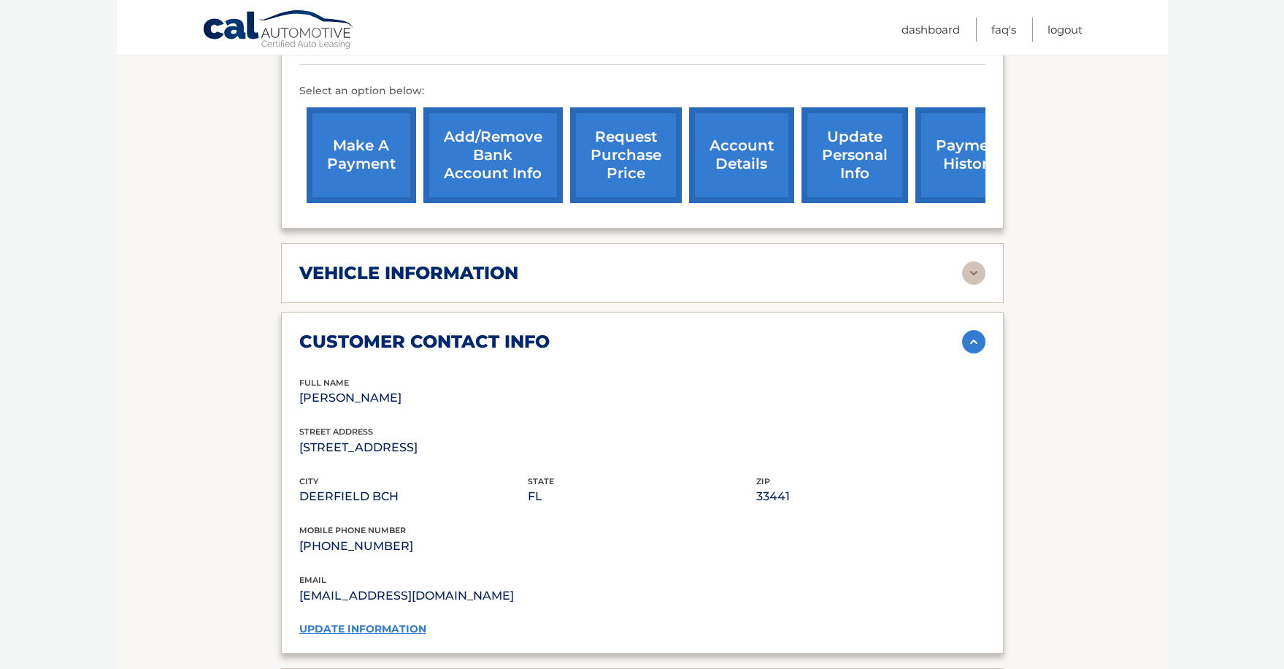
click at [974, 274] on img at bounding box center [973, 272] width 23 height 23
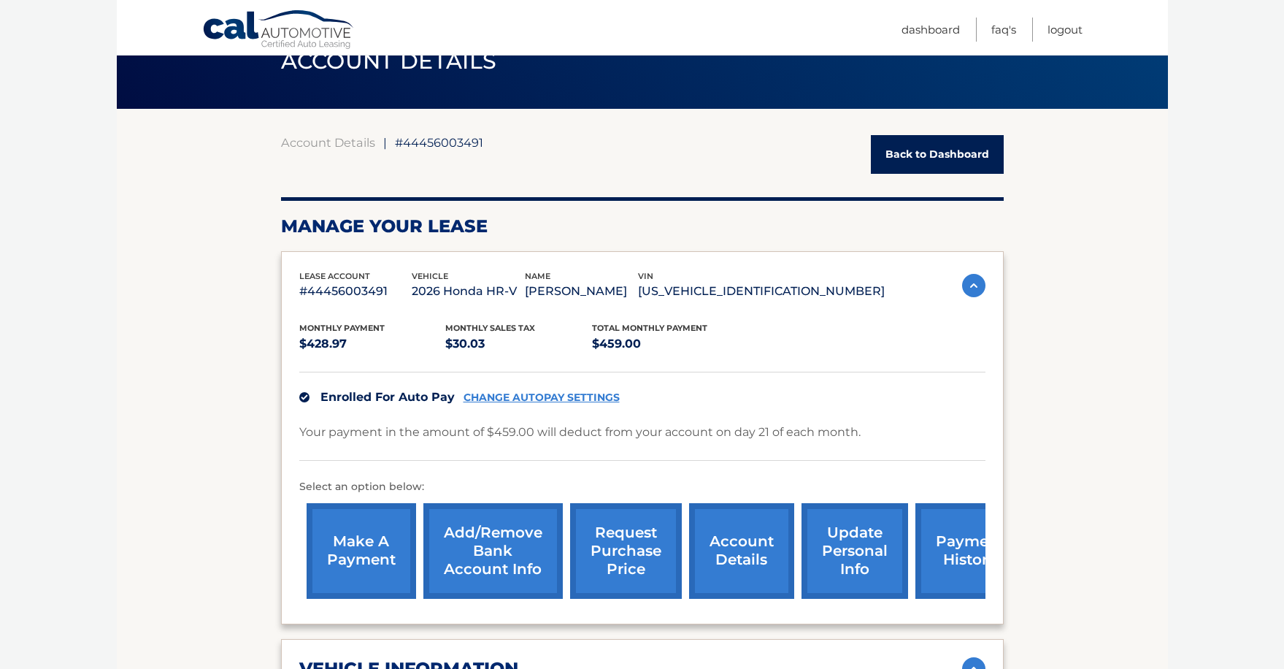
scroll to position [0, 0]
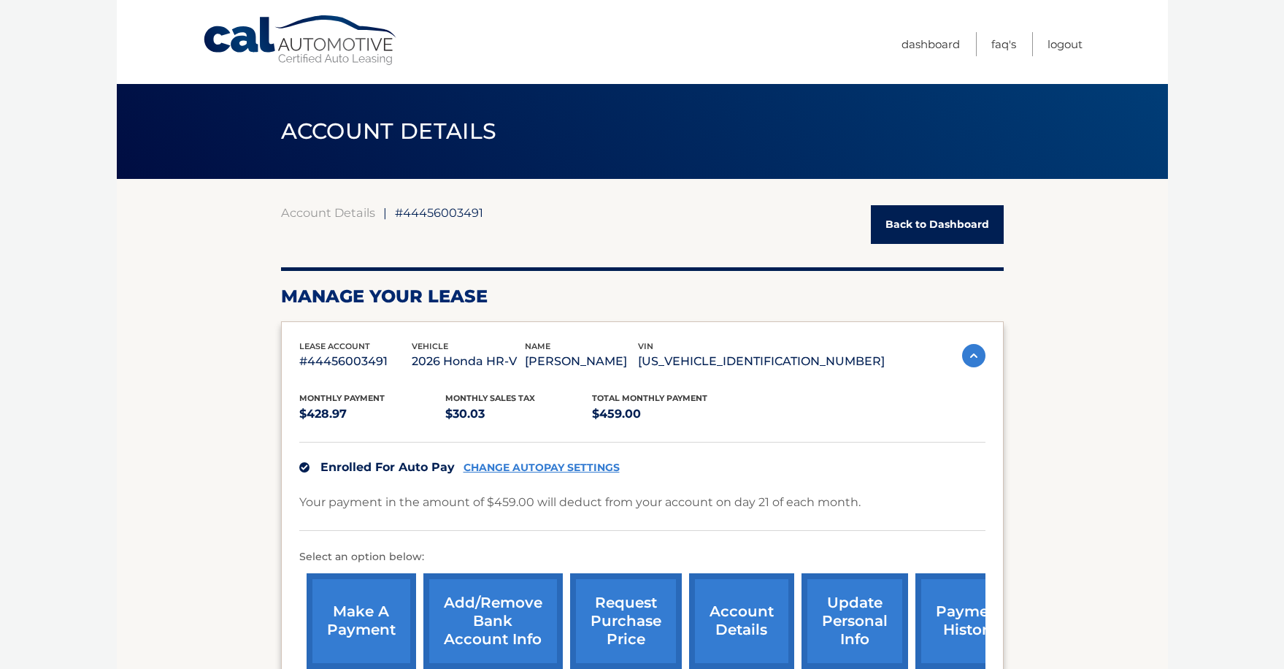
click at [944, 223] on link "Back to Dashboard" at bounding box center [937, 224] width 133 height 39
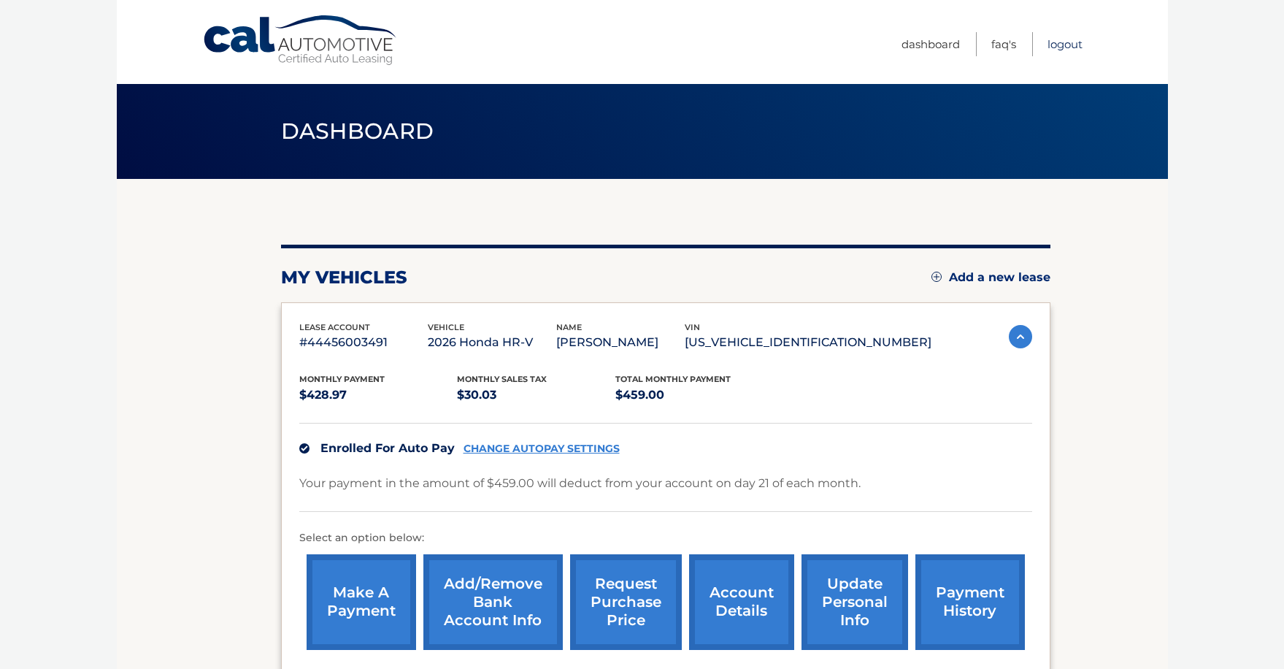
click at [1066, 43] on link "Logout" at bounding box center [1064, 44] width 35 height 24
